Goal: Information Seeking & Learning: Understand process/instructions

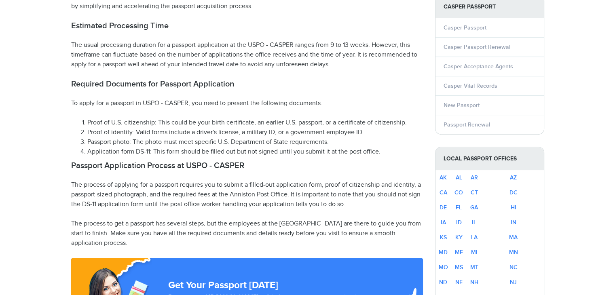
select select "**********"
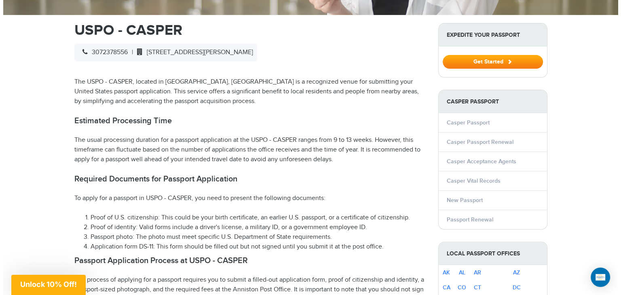
scroll to position [280, 0]
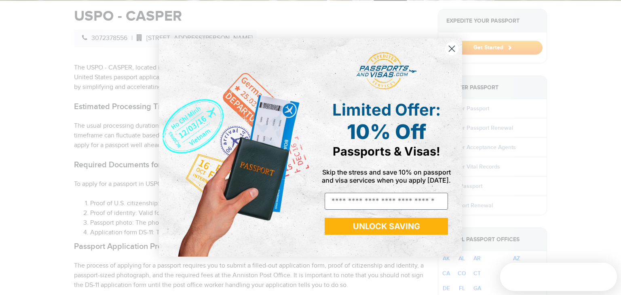
click at [451, 48] on circle "Close dialog" at bounding box center [451, 48] width 13 height 13
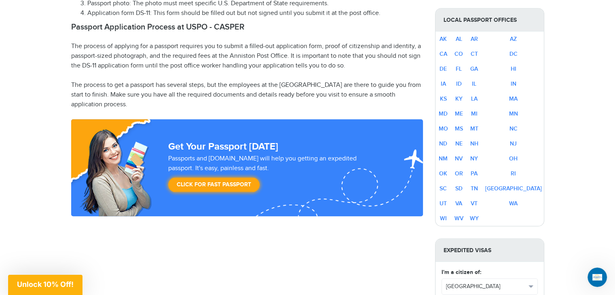
scroll to position [525, 0]
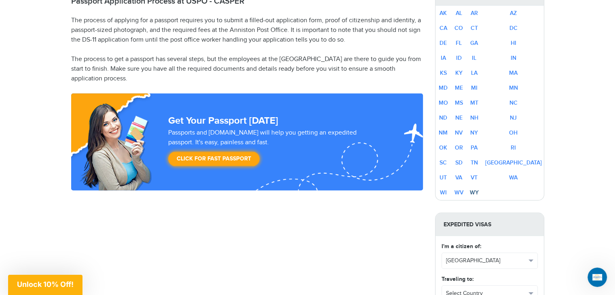
click at [478, 189] on link "WY" at bounding box center [474, 192] width 9 height 7
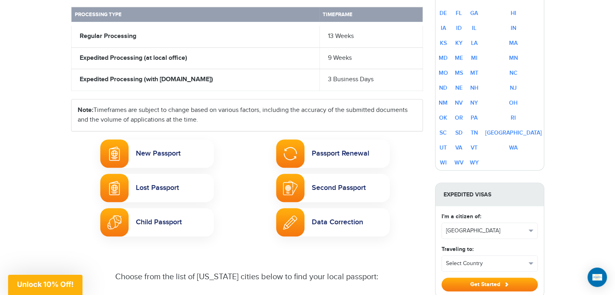
scroll to position [404, 0]
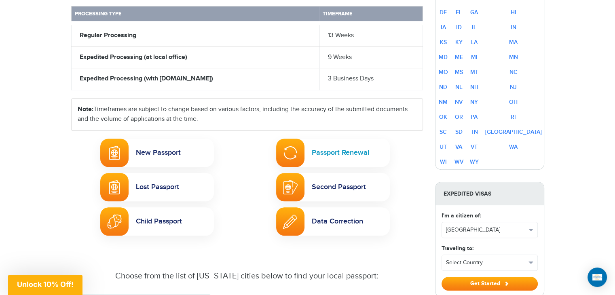
click at [289, 145] on img at bounding box center [290, 152] width 15 height 15
